Goal: Complete application form

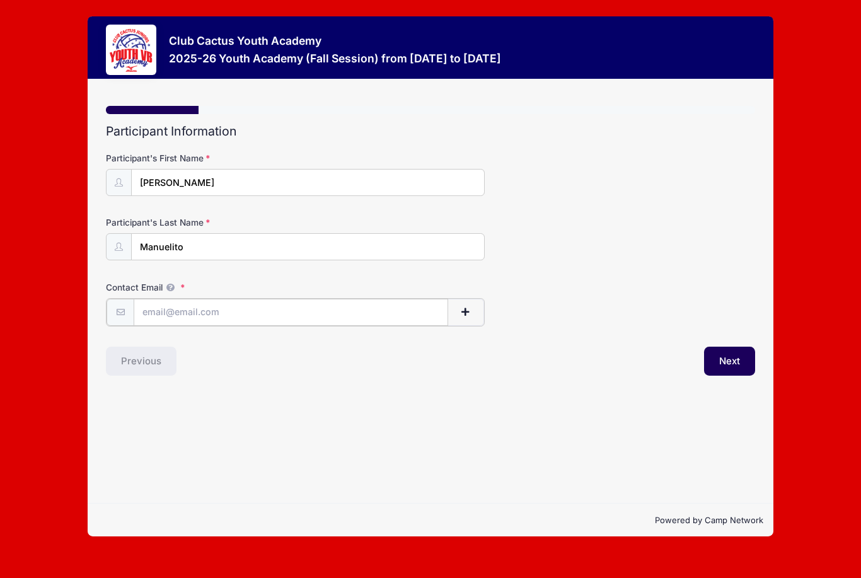
click at [197, 318] on input "Contact Email" at bounding box center [291, 312] width 314 height 27
type input "[EMAIL_ADDRESS][DOMAIN_NAME]"
click at [748, 349] on button "Next" at bounding box center [729, 359] width 51 height 29
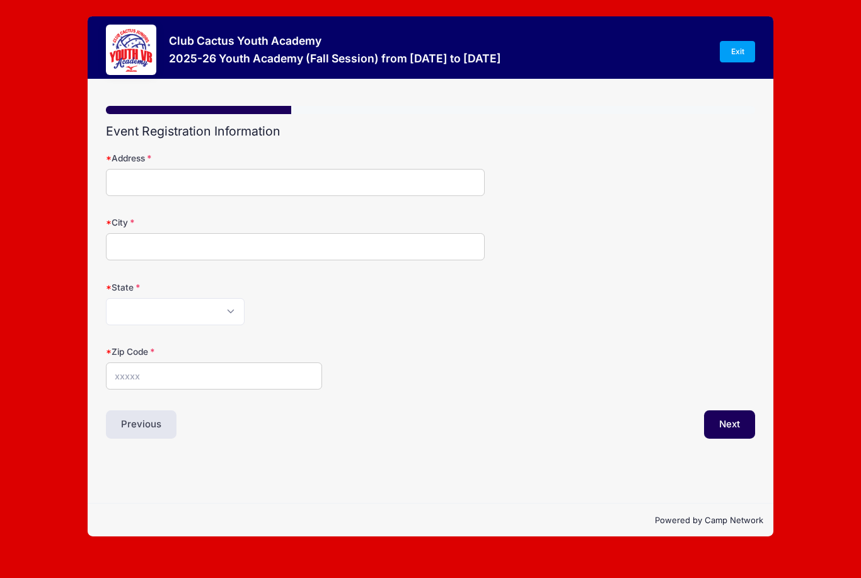
click at [328, 167] on div "Address" at bounding box center [430, 174] width 649 height 44
click at [297, 178] on input "Address" at bounding box center [295, 182] width 379 height 27
type input "[STREET_ADDRESS]"
type input "[GEOGRAPHIC_DATA]"
select select "AZ"
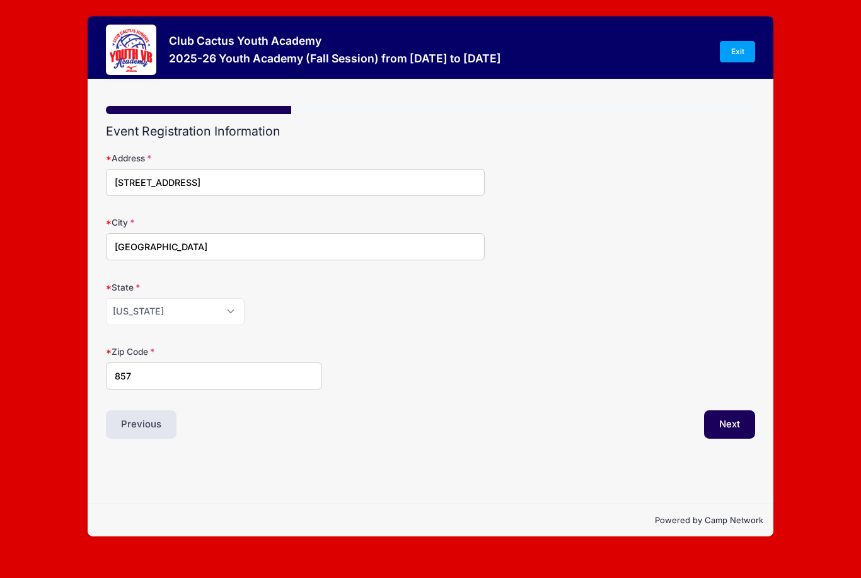
type input "85719"
click at [720, 423] on button "Next" at bounding box center [729, 424] width 51 height 29
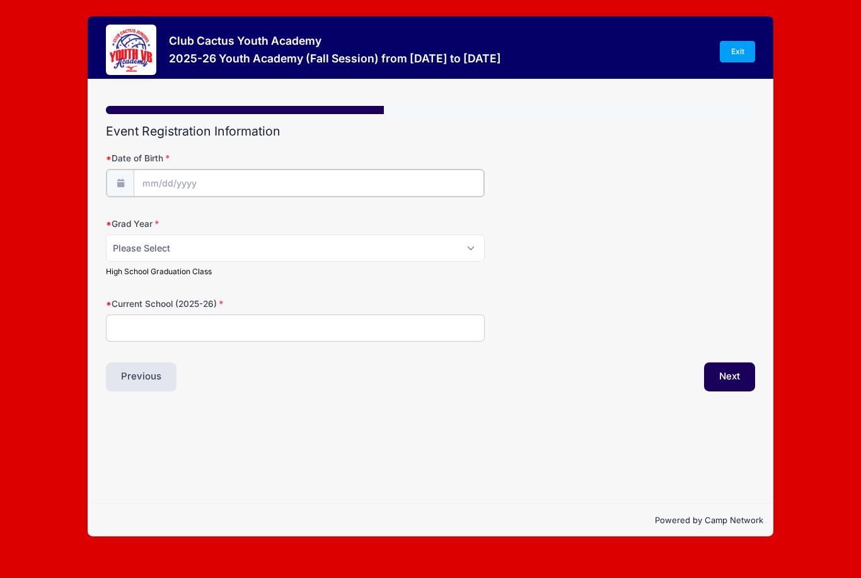
click at [356, 189] on input "Date of Birth" at bounding box center [309, 182] width 350 height 27
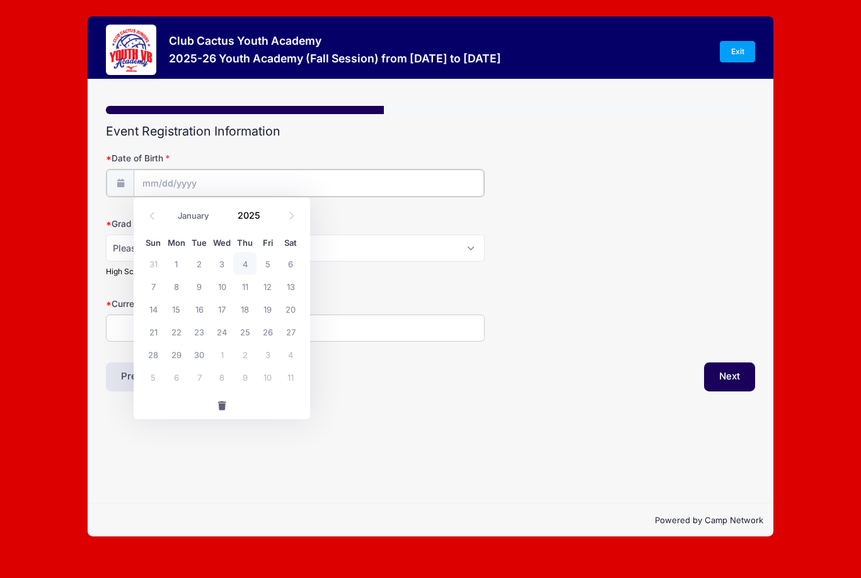
click at [347, 189] on input "Date of Birth" at bounding box center [309, 182] width 350 height 27
click at [168, 177] on input "Date of Birth" at bounding box center [309, 182] width 350 height 27
click at [148, 180] on input "Date of Birth" at bounding box center [309, 182] width 350 height 27
click at [252, 219] on input "2025" at bounding box center [251, 214] width 41 height 19
type input "2011"
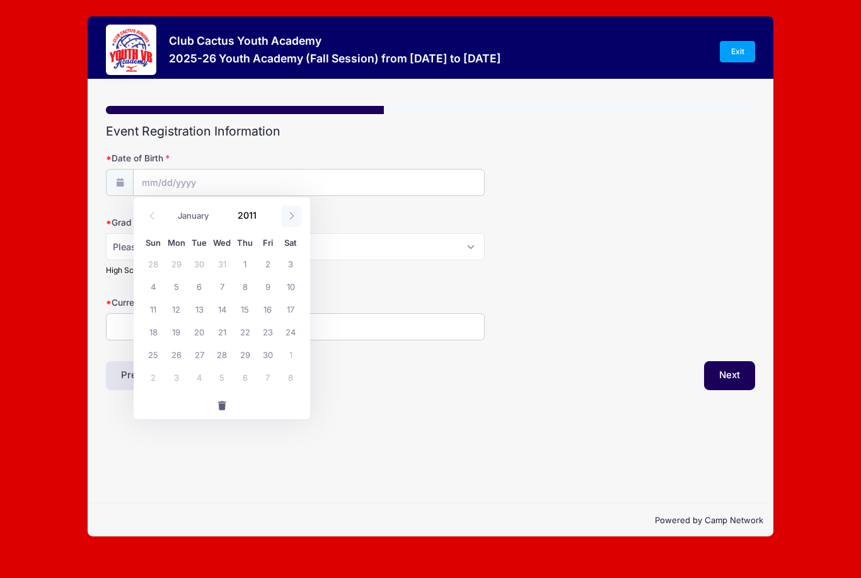
click at [289, 216] on icon at bounding box center [291, 216] width 8 height 8
select select "9"
click at [173, 287] on span "3" at bounding box center [176, 286] width 23 height 23
type input "[DATE]"
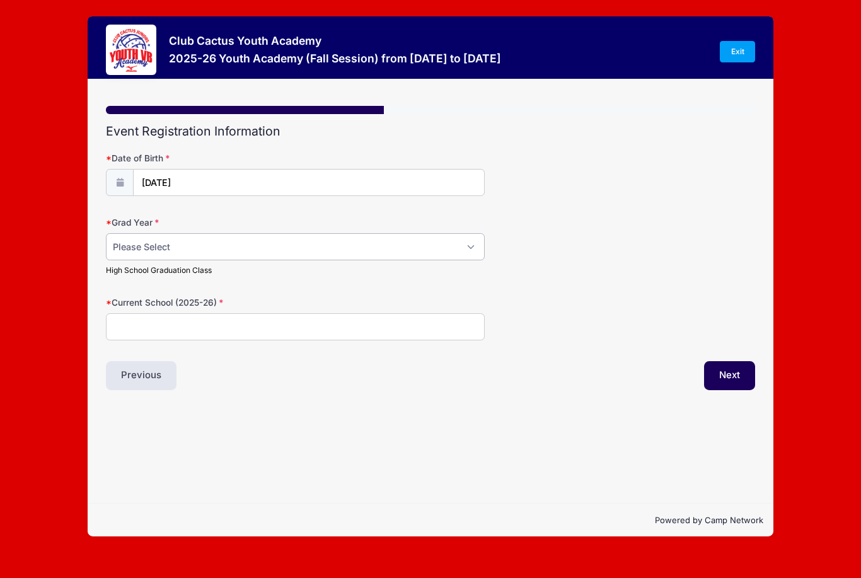
select select "2030"
click at [236, 329] on input "Current School (2025-26)" at bounding box center [295, 326] width 379 height 27
type input "Orange Grove MS"
click at [732, 382] on button "Next" at bounding box center [729, 375] width 51 height 29
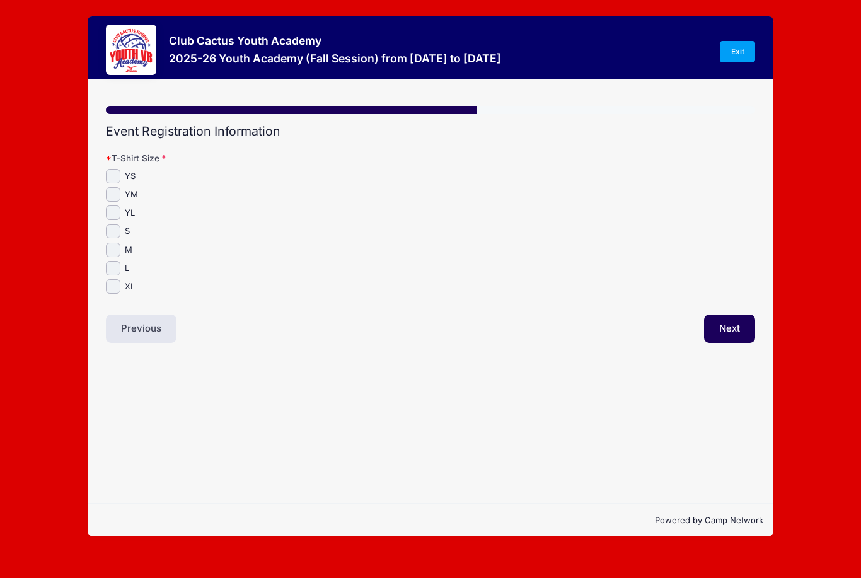
click at [112, 227] on input "S" at bounding box center [113, 231] width 14 height 14
checkbox input "true"
click at [733, 328] on button "Next" at bounding box center [729, 328] width 51 height 29
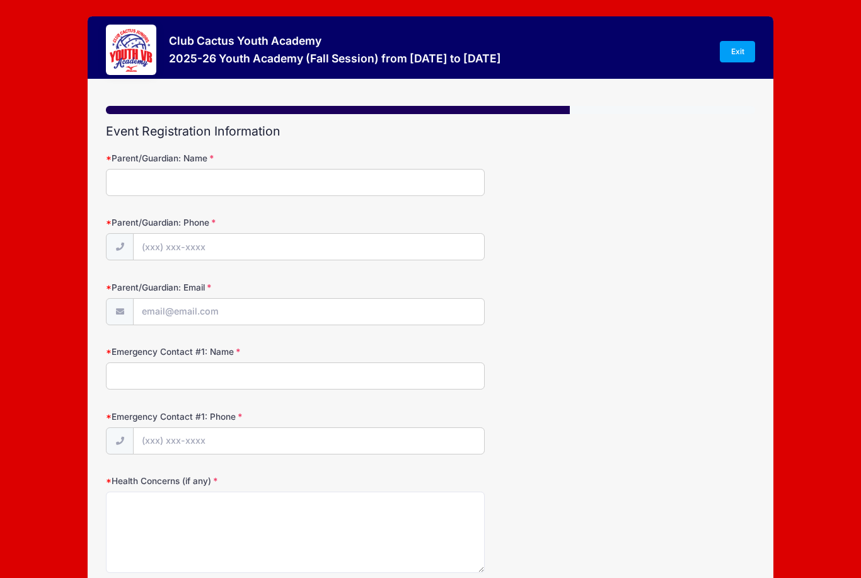
click at [345, 149] on div "Parent/Guardian: Name Parent/Guardian: Phone Parent/Guardian: Email Emergency C…" at bounding box center [430, 358] width 649 height 430
click at [345, 163] on div "Parent/Guardian: Name" at bounding box center [430, 174] width 649 height 44
click at [344, 171] on input "Parent/Guardian: Name" at bounding box center [295, 182] width 379 height 27
type input "[PERSON_NAME]"
click at [214, 258] on input "Parent/Guardian: Phone" at bounding box center [309, 247] width 350 height 27
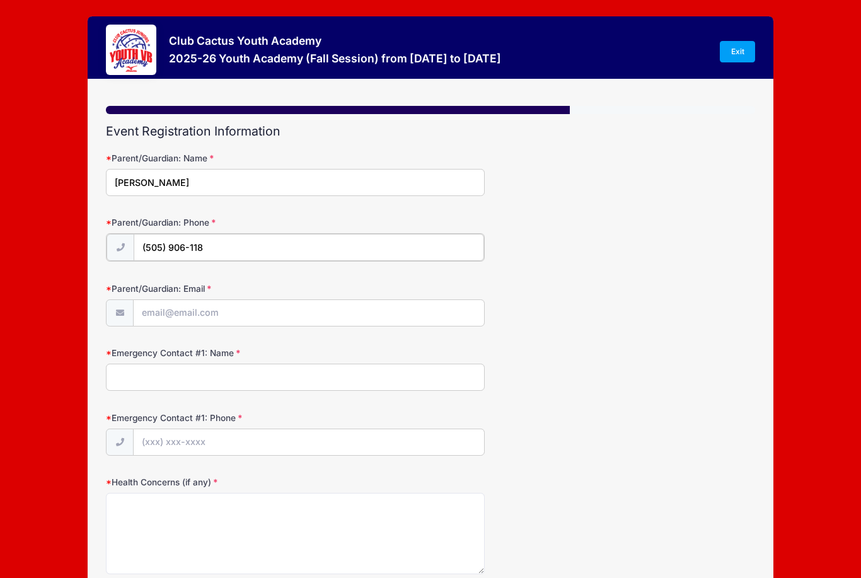
type input "[PHONE_NUMBER]"
click at [189, 307] on input "Parent/Guardian: Email" at bounding box center [309, 312] width 350 height 27
type input "[EMAIL_ADDRESS][DOMAIN_NAME]"
click at [205, 374] on input "Emergency Contact #1: Name" at bounding box center [295, 375] width 379 height 27
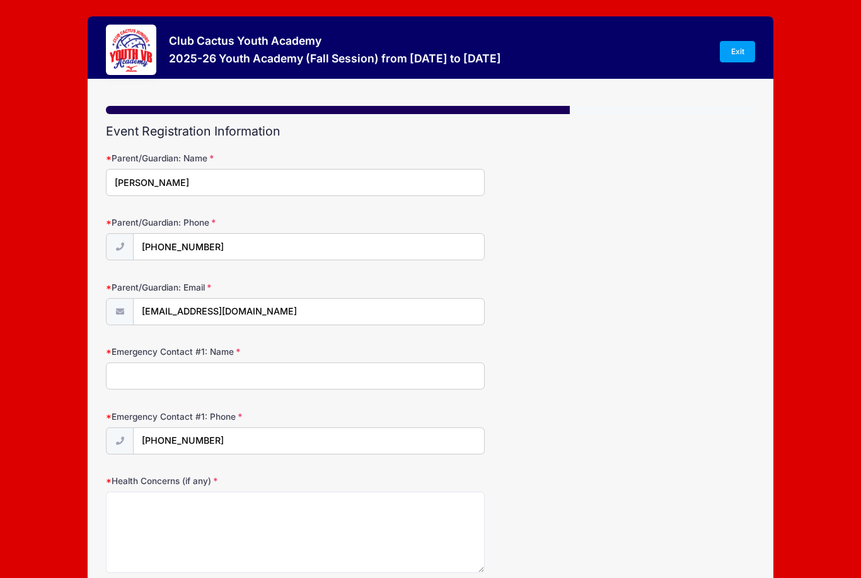
type input "[PERSON_NAME]"
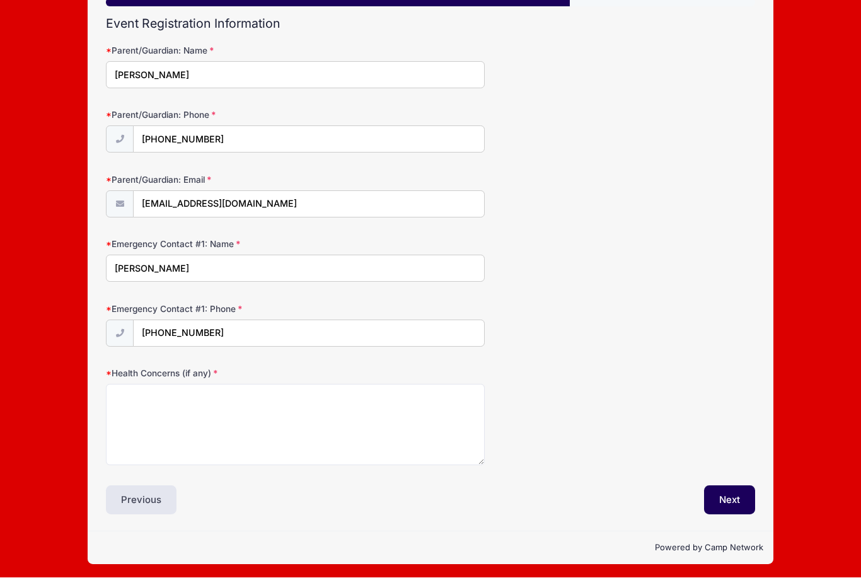
scroll to position [67, 0]
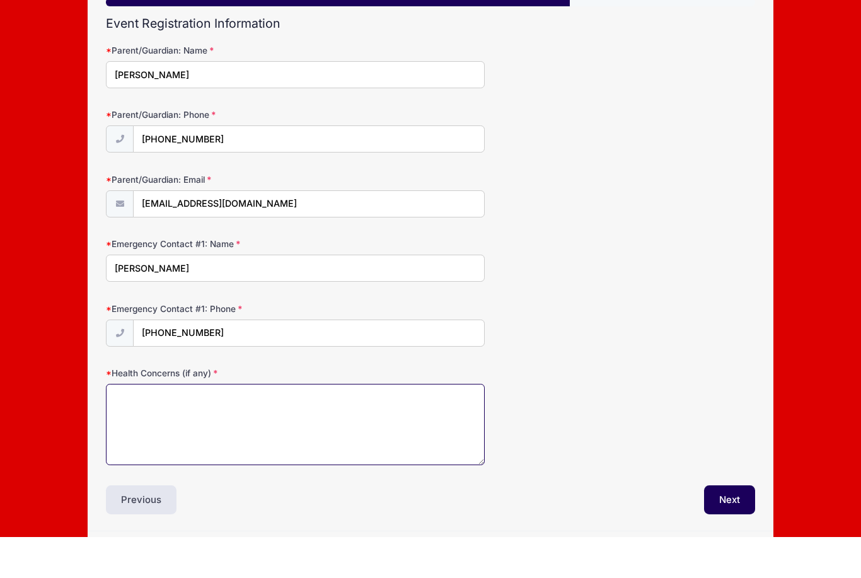
click at [311, 469] on textarea "Health Concerns (if any)" at bounding box center [295, 465] width 379 height 81
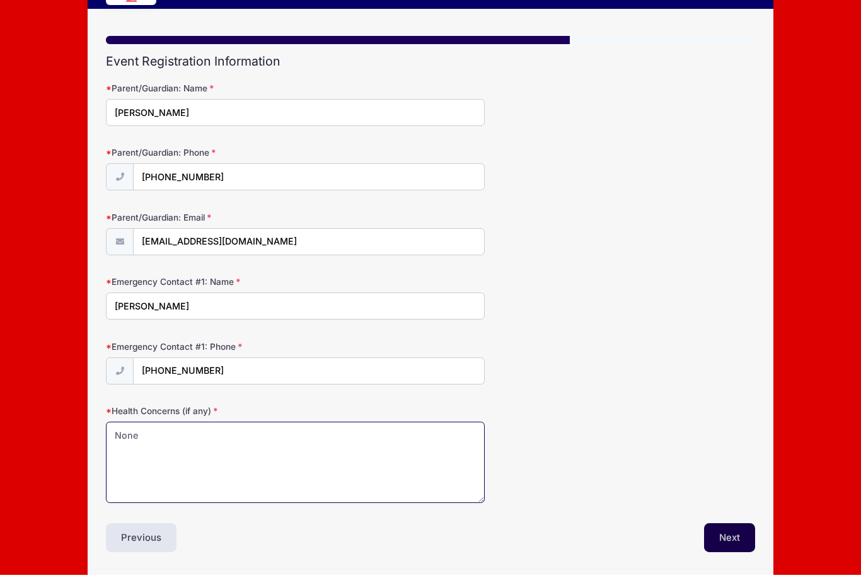
type textarea "None"
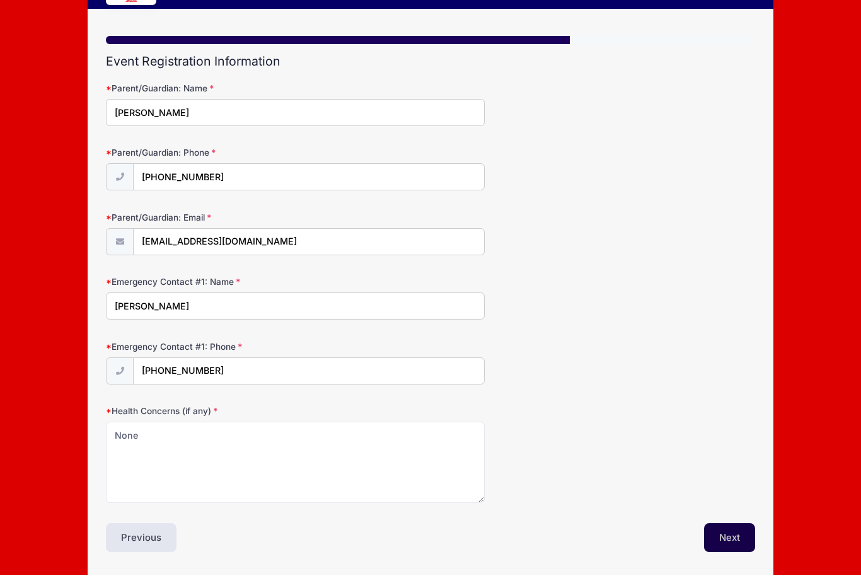
click at [733, 541] on button "Next" at bounding box center [729, 540] width 51 height 29
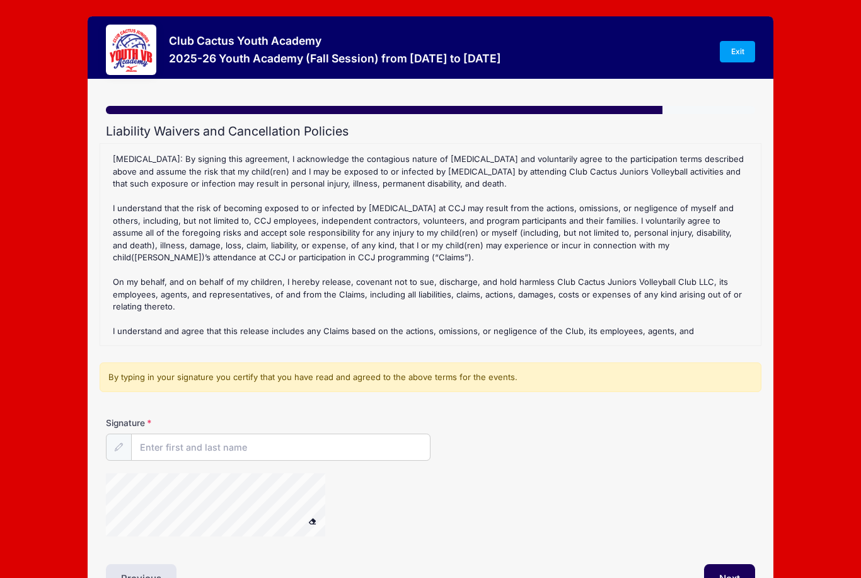
scroll to position [254, 0]
click at [299, 449] on input "Signature" at bounding box center [281, 447] width 298 height 27
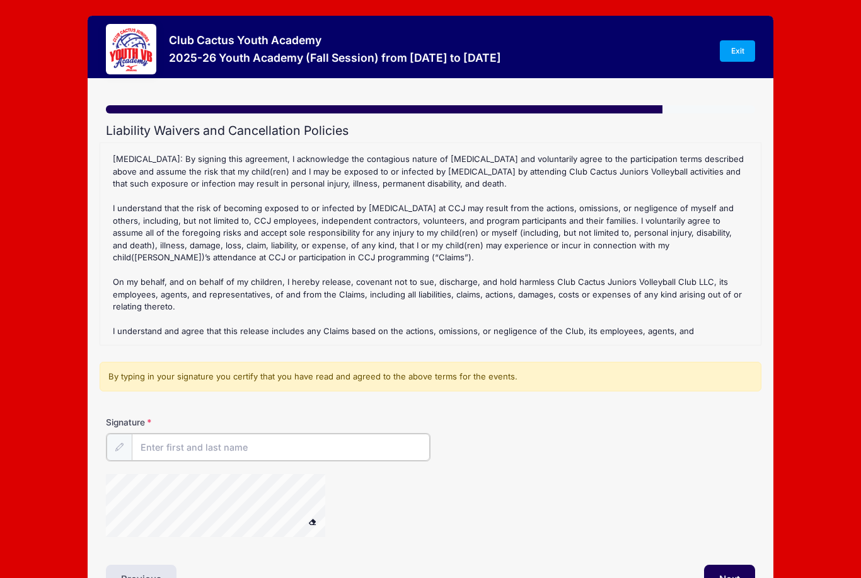
type input "[PERSON_NAME]"
click at [731, 577] on button "Next" at bounding box center [729, 577] width 51 height 29
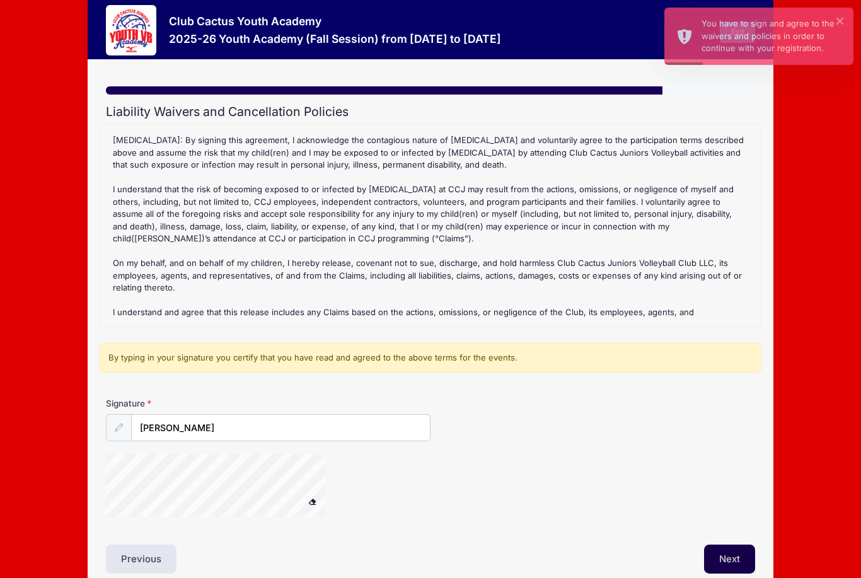
scroll to position [39, 0]
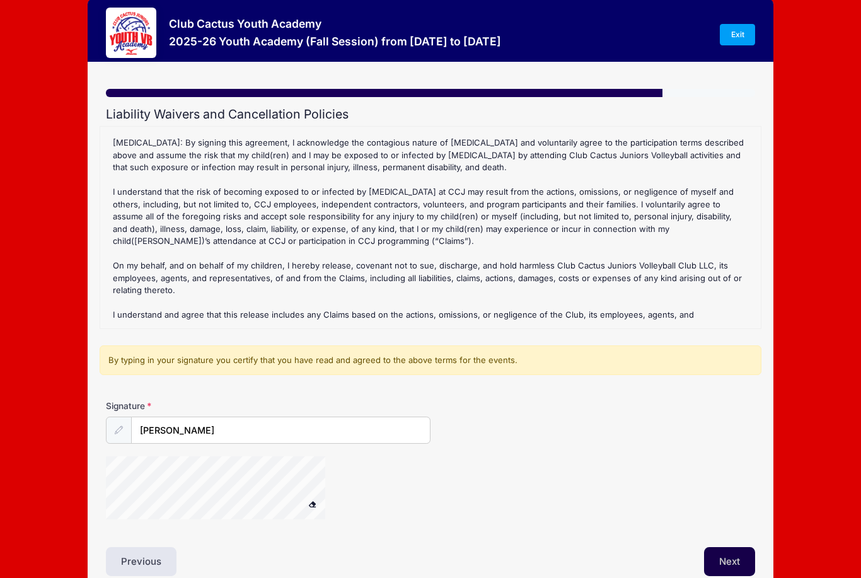
click at [715, 559] on button "Next" at bounding box center [729, 562] width 51 height 29
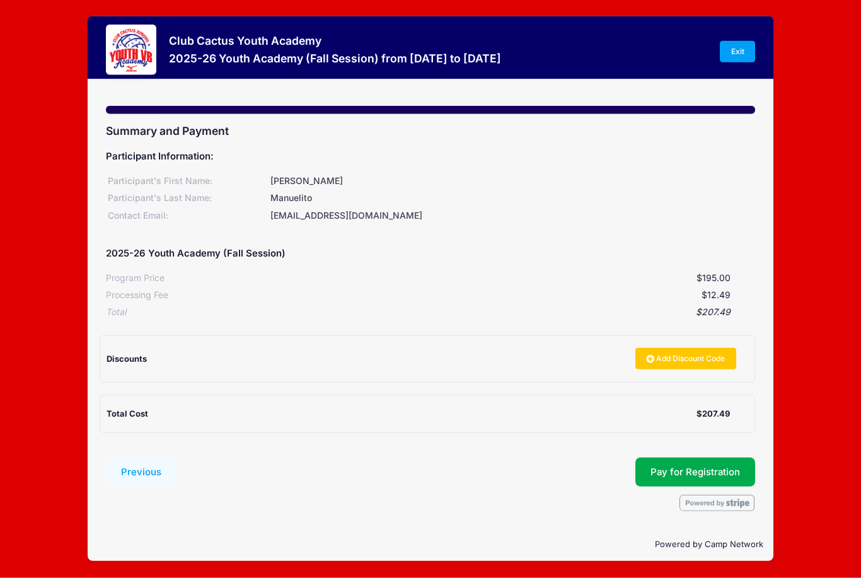
scroll to position [0, 0]
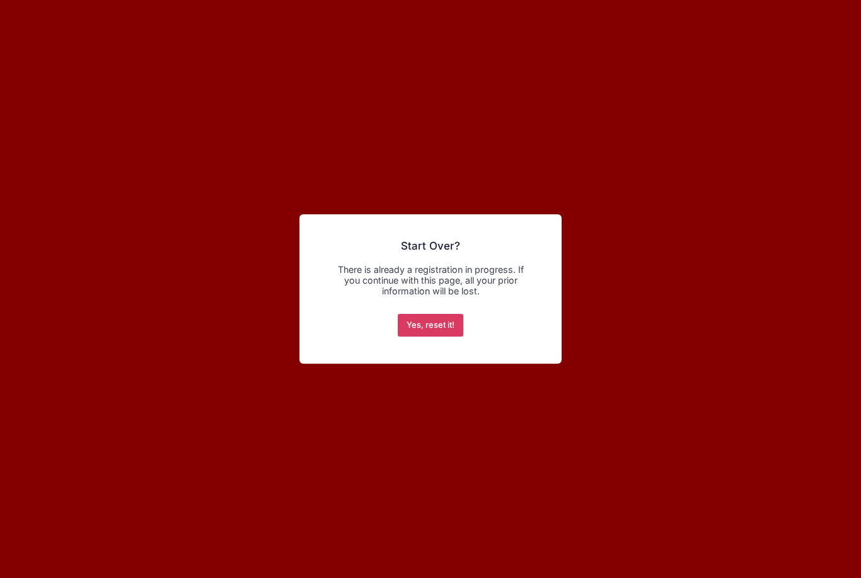
click at [421, 333] on button "Yes, reset it!" at bounding box center [431, 325] width 66 height 23
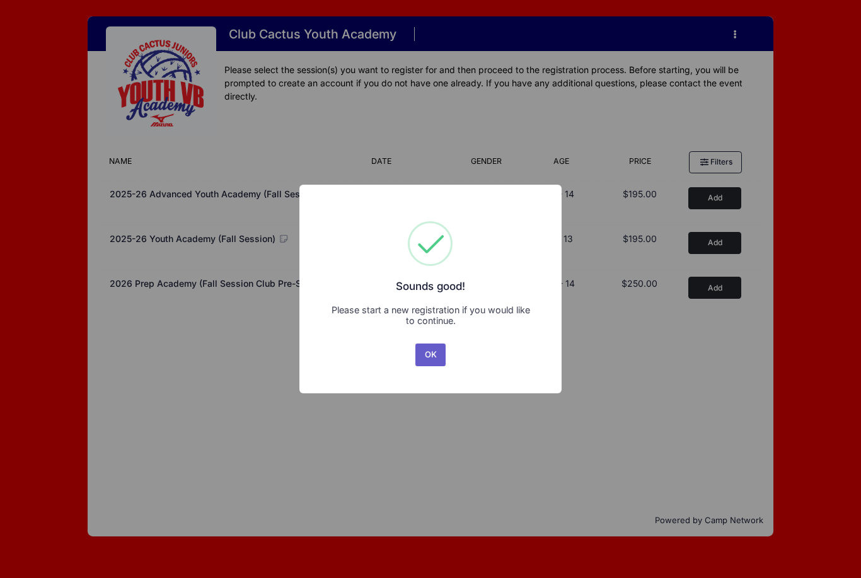
click at [430, 361] on button "OK" at bounding box center [430, 354] width 30 height 23
